Goal: Participate in discussion

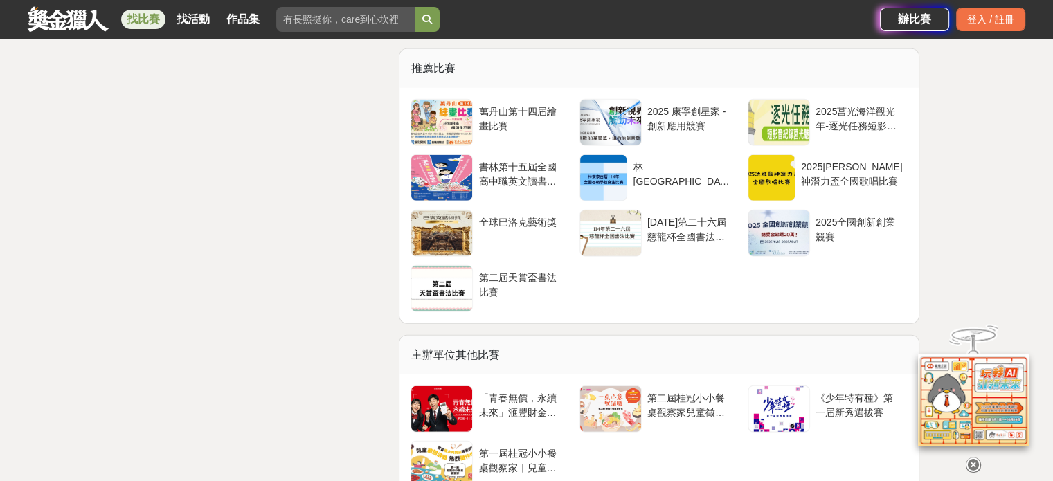
scroll to position [3532, 0]
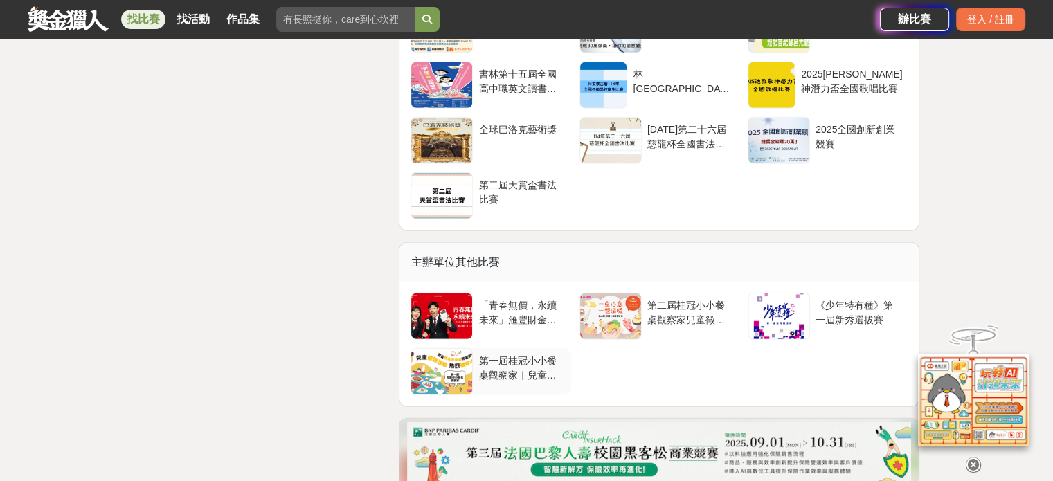
click at [445, 365] on div at bounding box center [441, 372] width 61 height 46
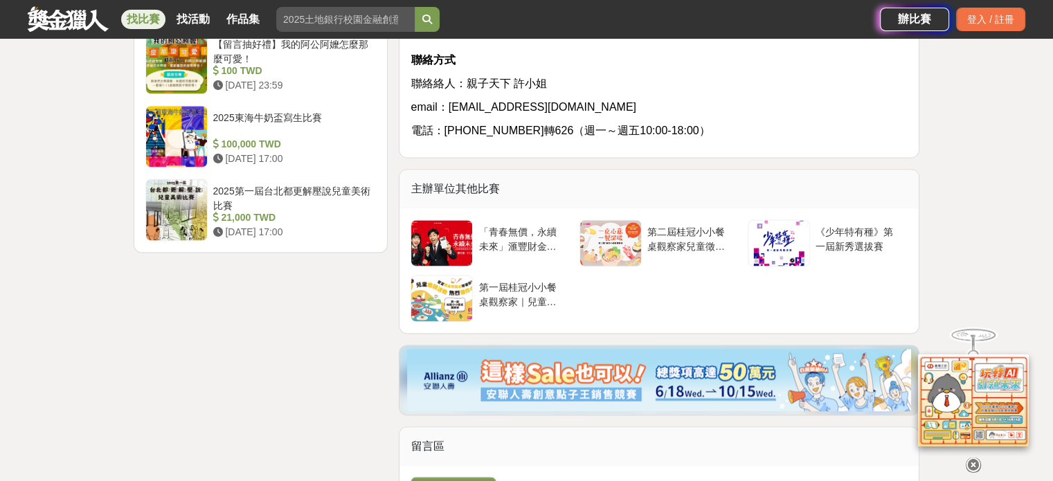
scroll to position [1694, 0]
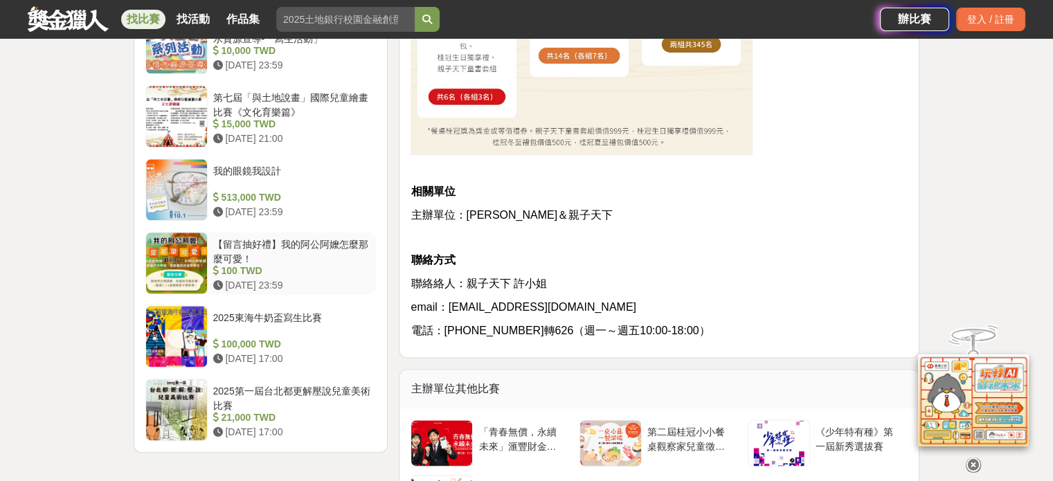
click at [180, 251] on div at bounding box center [176, 263] width 61 height 61
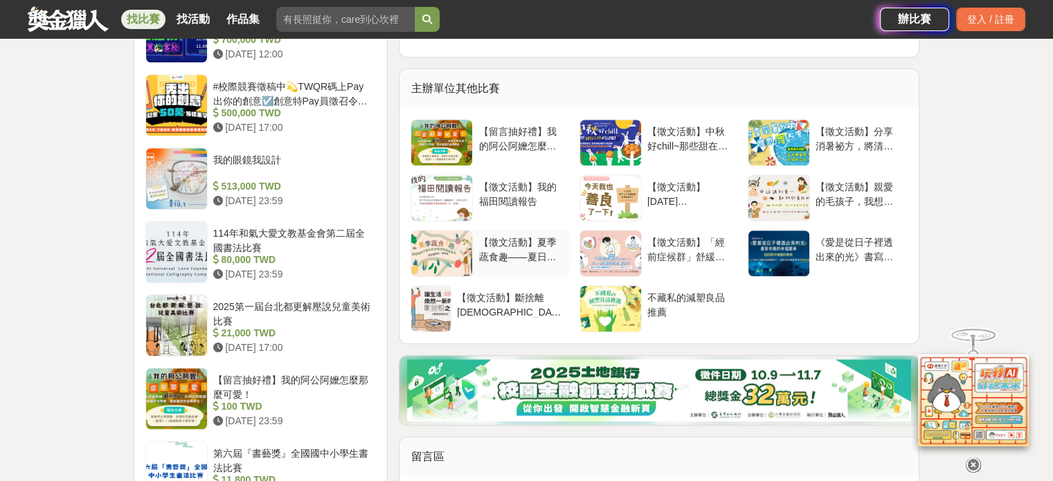
scroll to position [1277, 0]
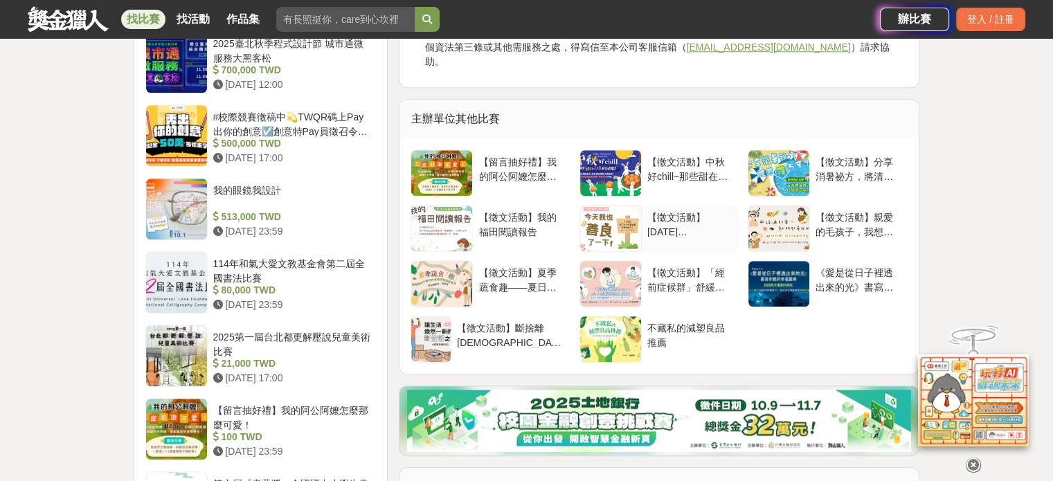
click at [684, 211] on div "【徵文活動】[DATE][PERSON_NAME]也「善良」了一下！" at bounding box center [690, 224] width 87 height 26
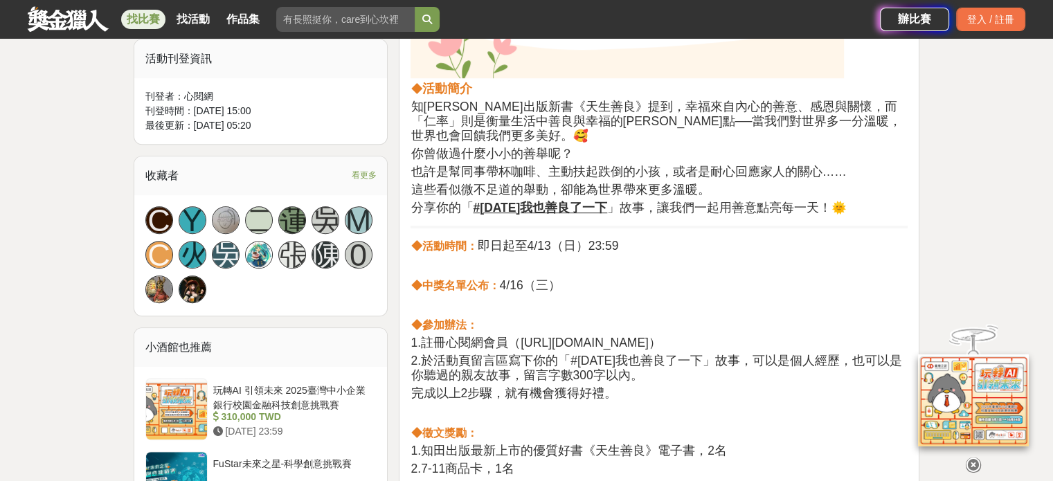
scroll to position [831, 0]
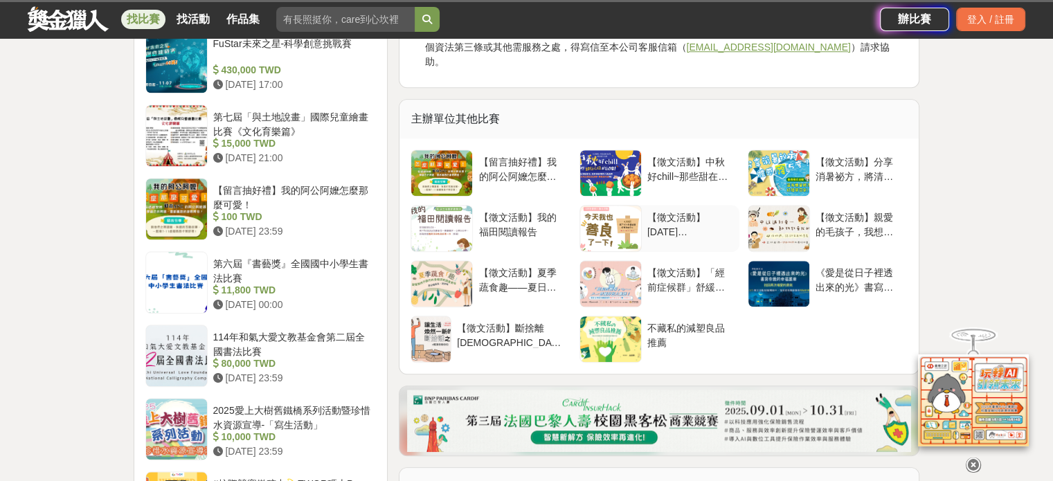
scroll to position [1277, 0]
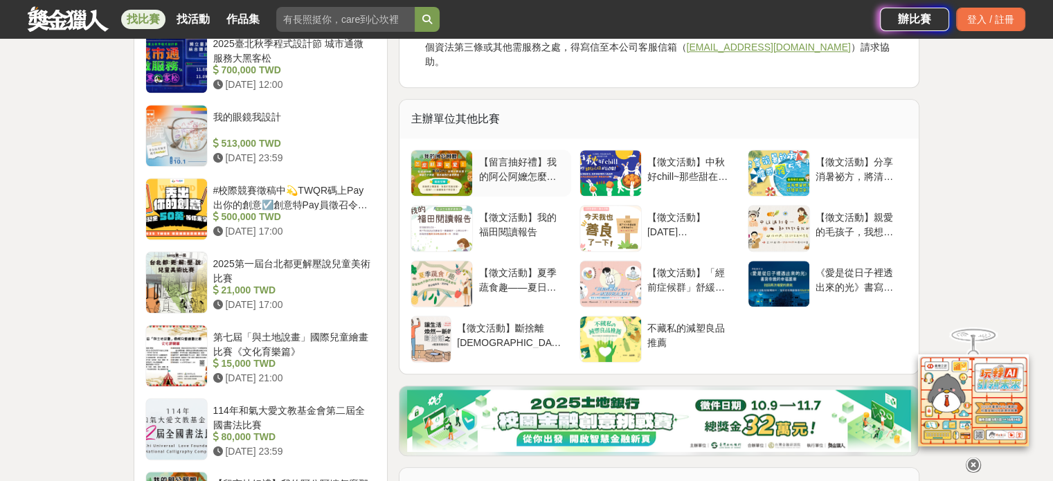
click at [504, 155] on div "【留言抽好禮】我的阿公阿嬤怎麼那麼可愛！" at bounding box center [522, 168] width 87 height 26
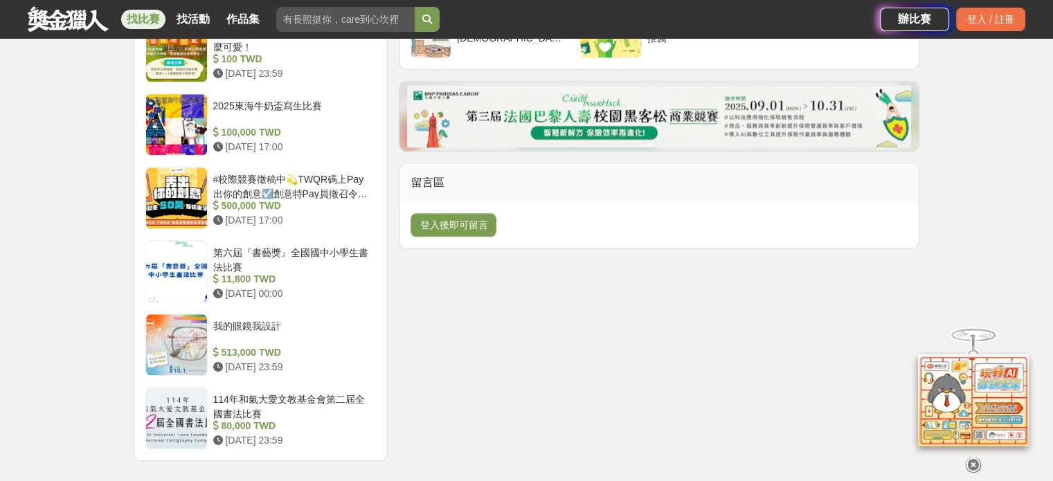
scroll to position [1593, 0]
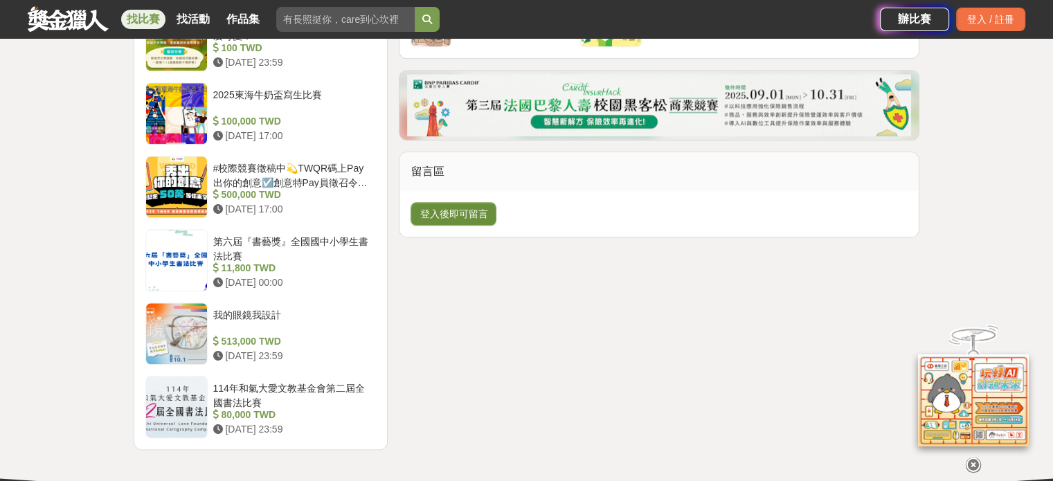
click at [475, 202] on button "登入後即可留言" at bounding box center [454, 214] width 86 height 24
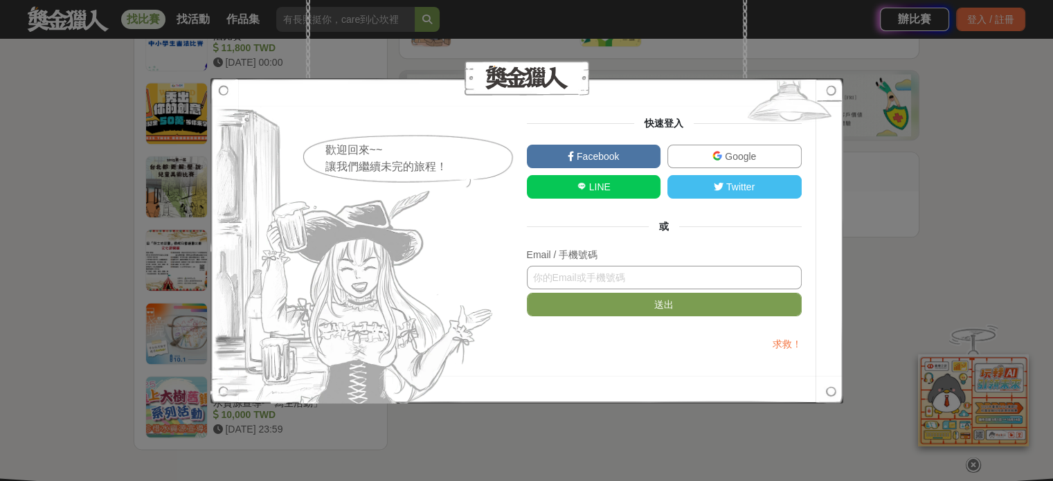
click at [636, 280] on input "text" at bounding box center [664, 278] width 275 height 24
type input "0935797977"
click at [666, 299] on button "送出" at bounding box center [664, 305] width 275 height 24
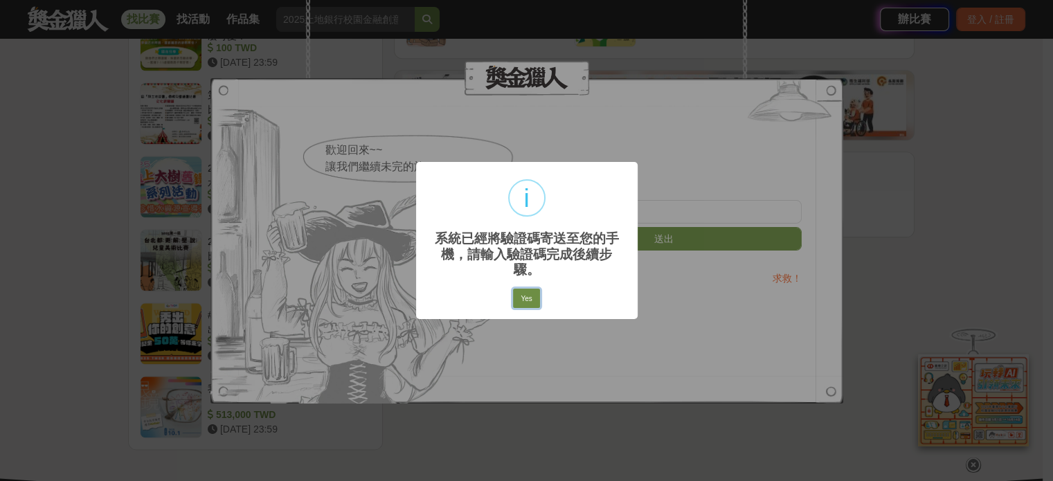
click at [529, 290] on button "Yes" at bounding box center [526, 298] width 26 height 19
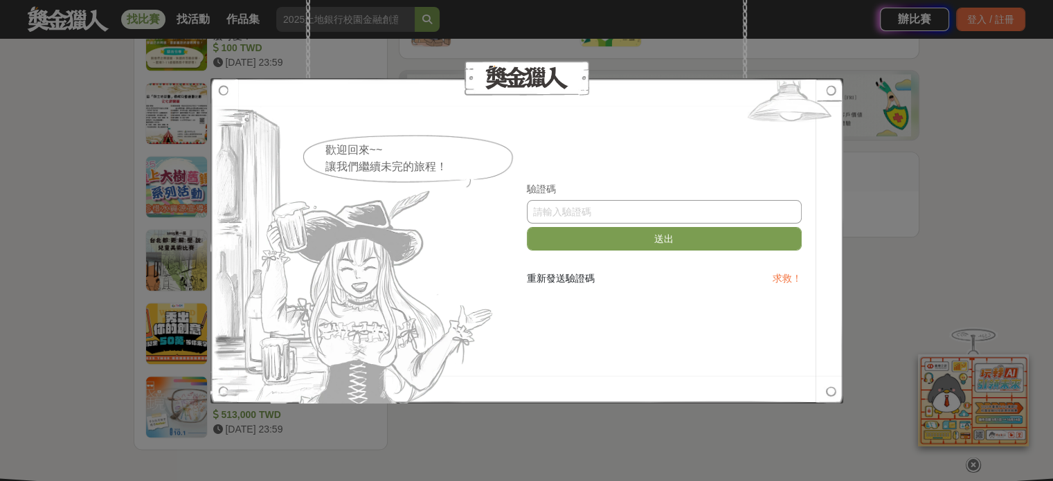
click at [568, 211] on input "text" at bounding box center [664, 212] width 275 height 24
click at [535, 281] on span "重新發送驗證碼" at bounding box center [561, 278] width 68 height 11
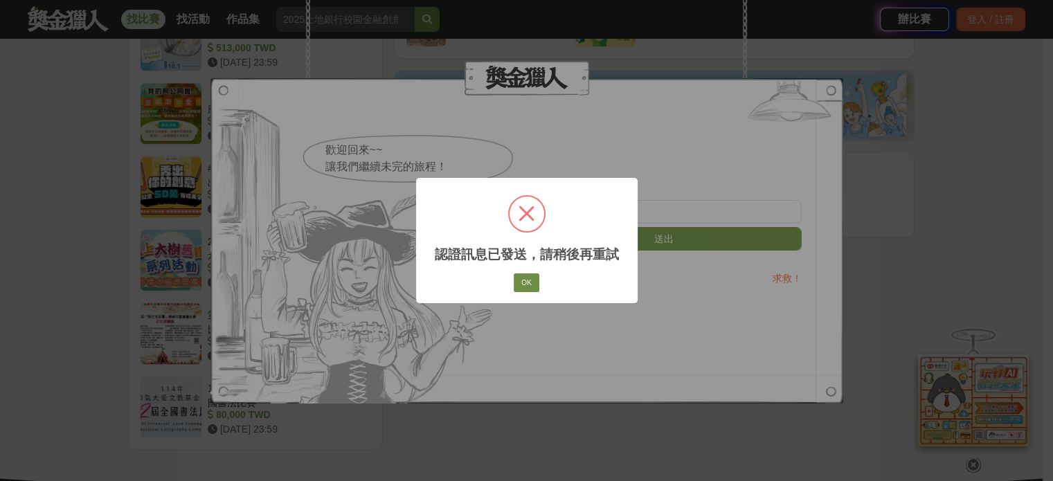
click at [521, 285] on button "OK" at bounding box center [526, 283] width 25 height 19
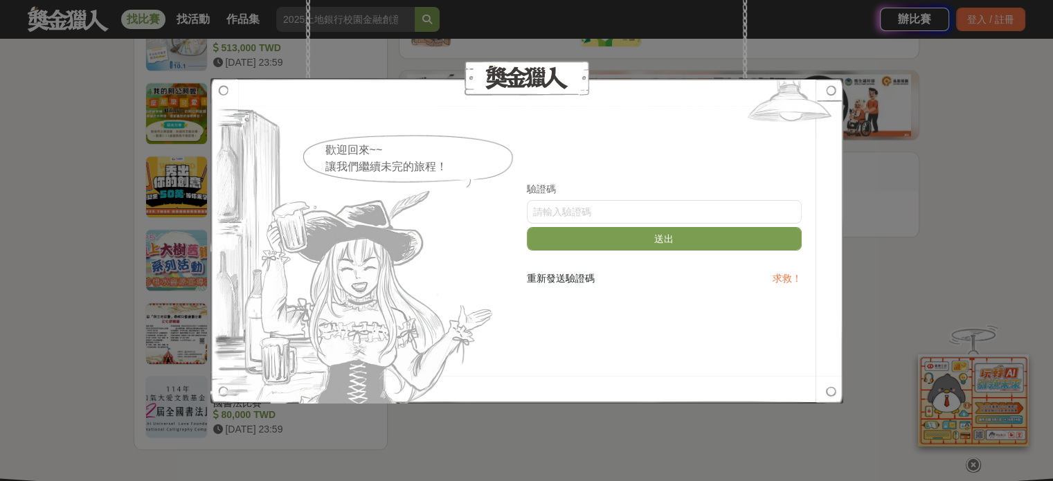
click at [906, 249] on div "歡迎回來~~ 讓我們繼續未完的旅程！ 驗證碼 送出 重新發送驗證碼 求救！" at bounding box center [526, 240] width 1053 height 481
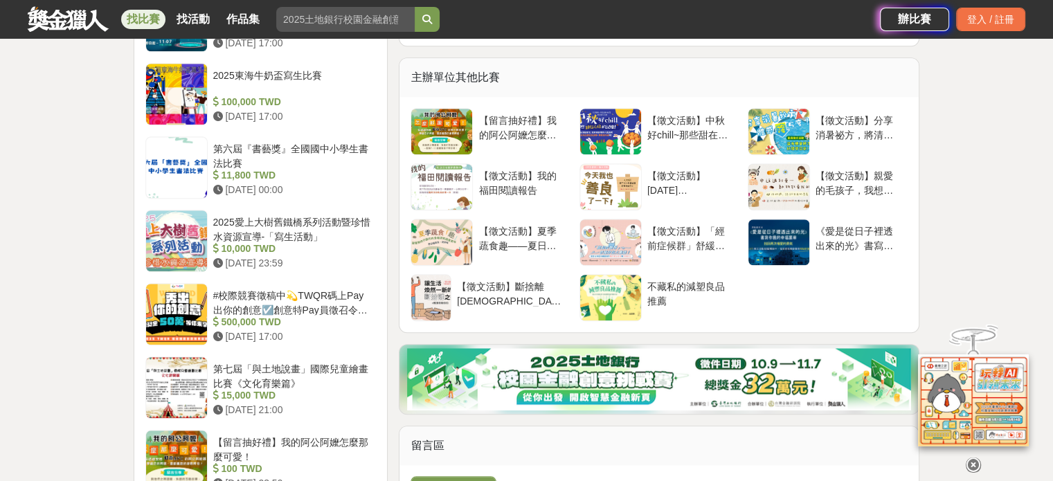
scroll to position [1316, 0]
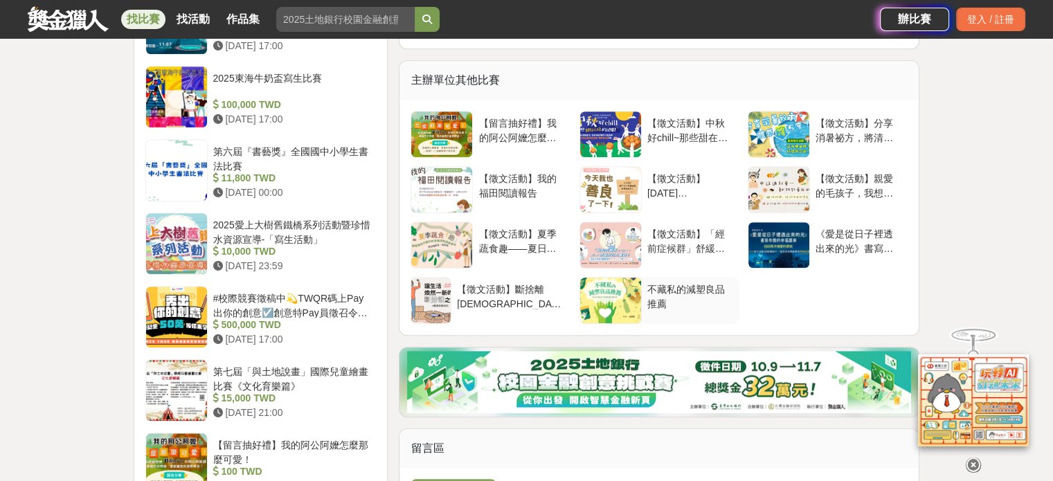
click at [618, 278] on div at bounding box center [610, 301] width 61 height 46
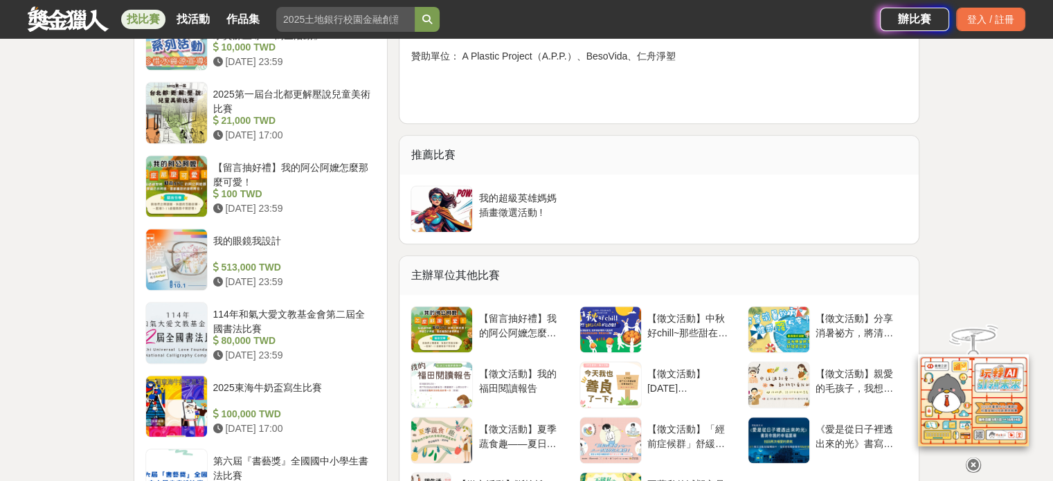
scroll to position [1524, 0]
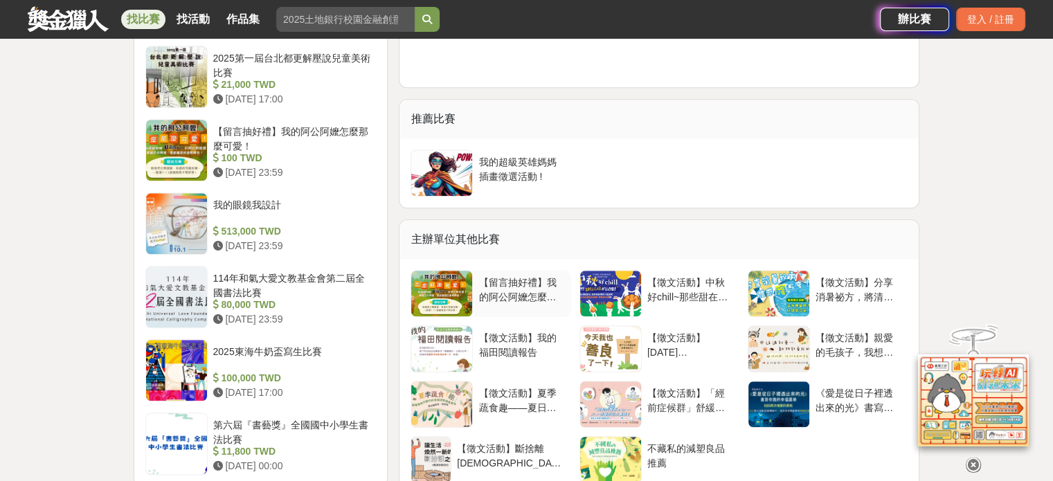
click at [530, 282] on div "【留言抽好禮】我的阿公阿嬤怎麼那麼可愛！" at bounding box center [522, 289] width 87 height 26
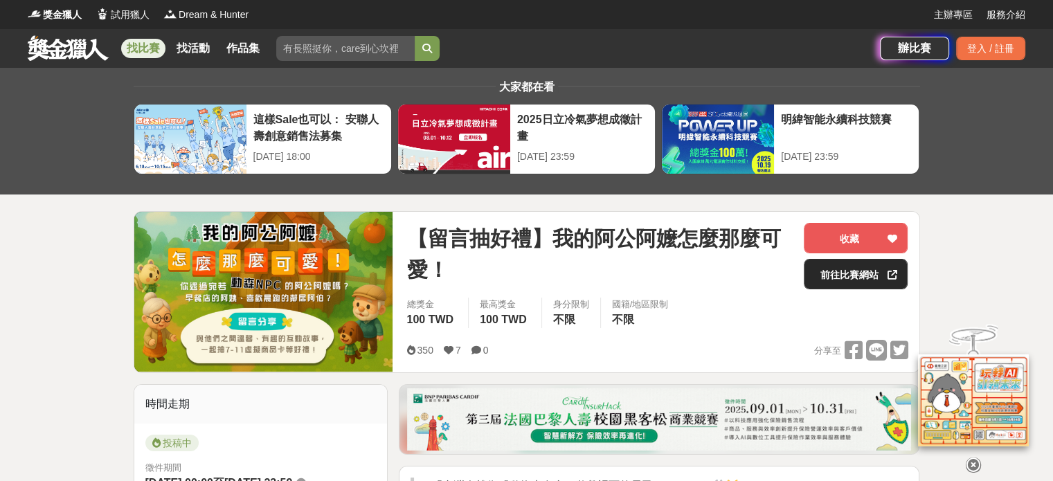
click at [864, 274] on link "前往比賽網站" at bounding box center [856, 274] width 104 height 30
